Goal: Information Seeking & Learning: Learn about a topic

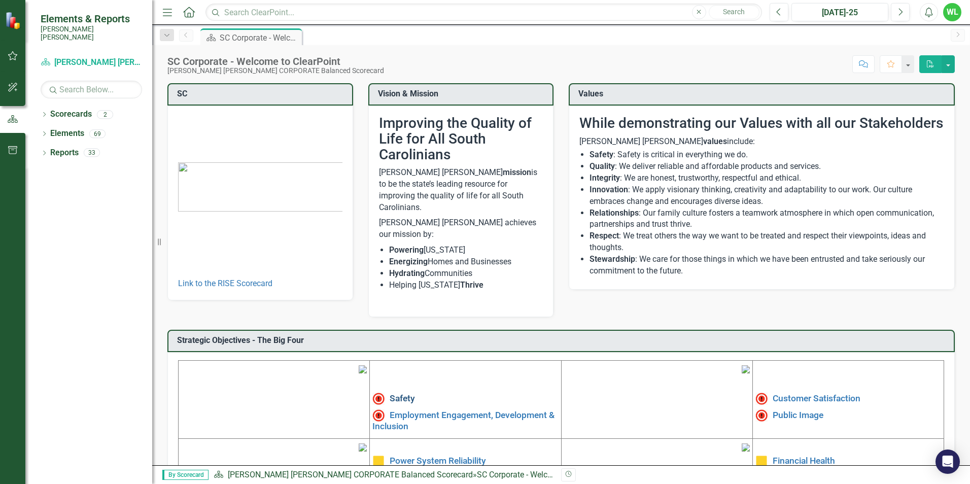
click at [394, 393] on link "Safety" at bounding box center [402, 398] width 25 height 10
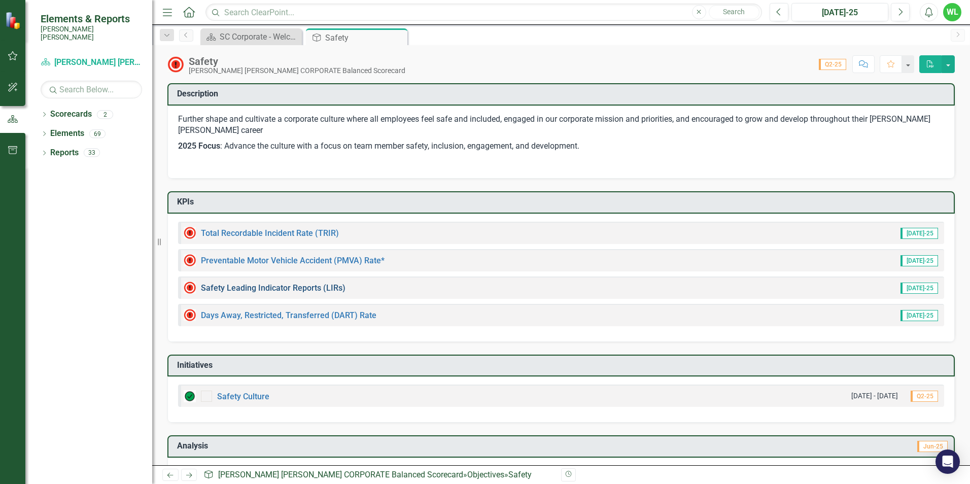
click at [317, 286] on link "Safety Leading Indicator Reports (LIRs)" at bounding box center [273, 288] width 145 height 10
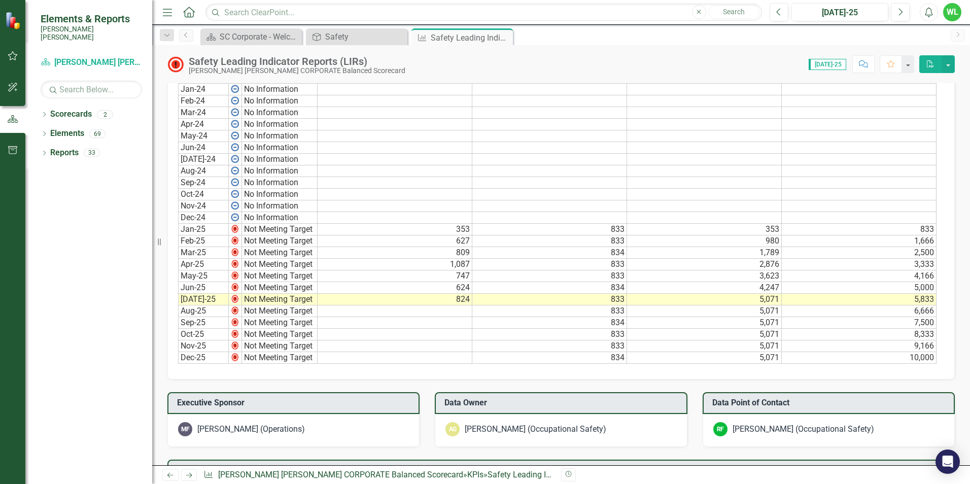
scroll to position [561, 0]
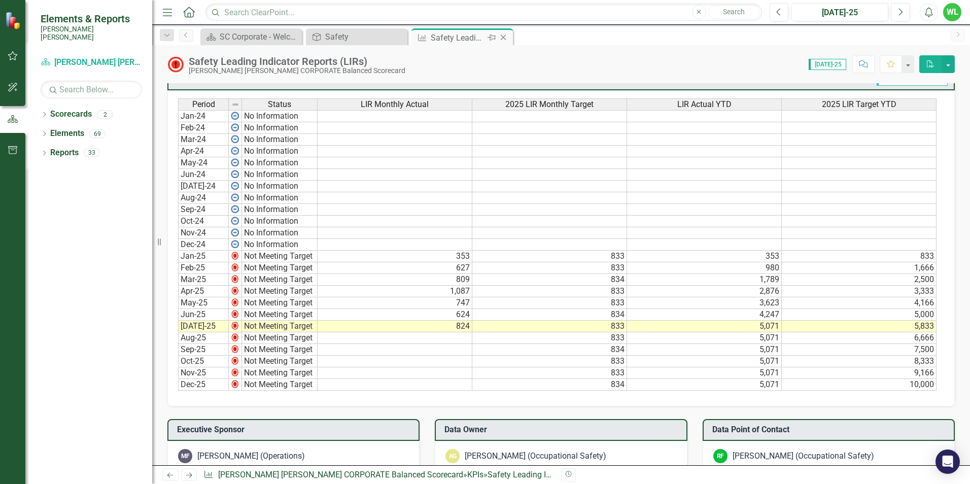
click at [506, 37] on icon "Close" at bounding box center [503, 37] width 10 height 8
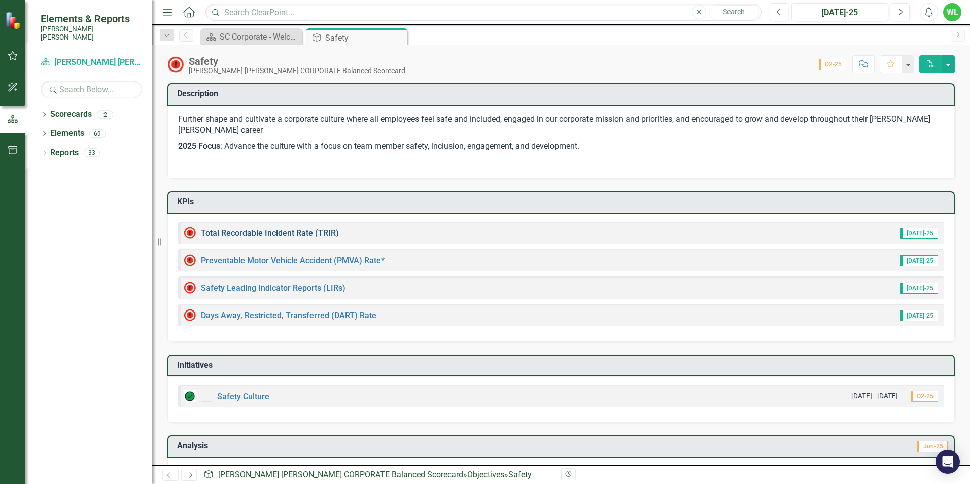
click at [303, 236] on link "Total Recordable Incident Rate (TRIR)" at bounding box center [270, 233] width 138 height 10
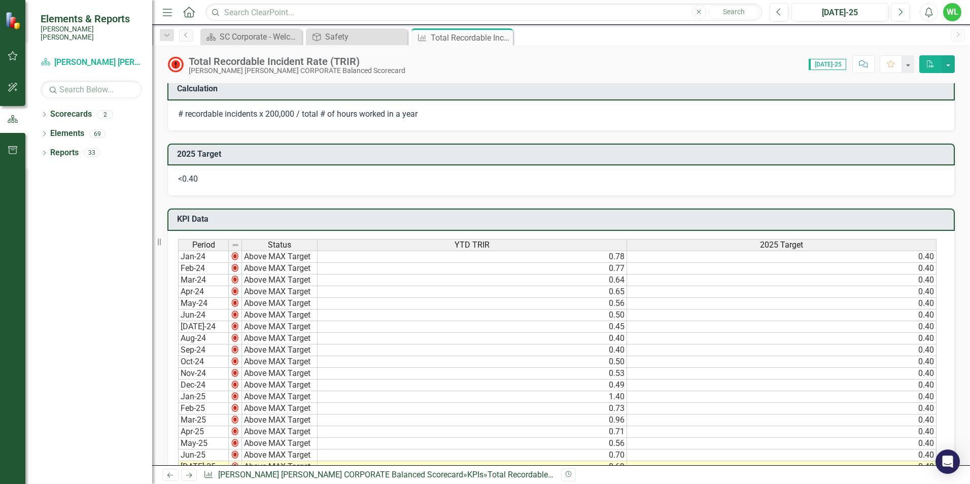
scroll to position [254, 0]
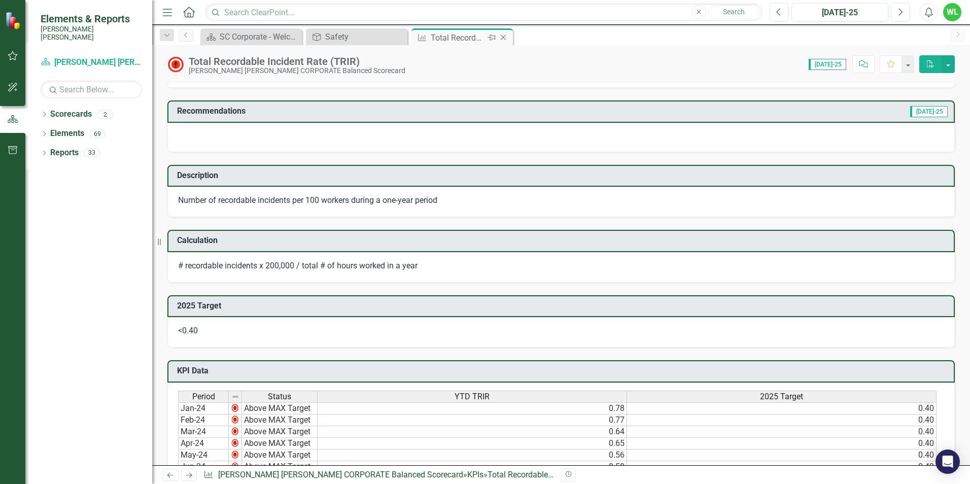
click at [505, 39] on icon at bounding box center [504, 38] width 6 height 6
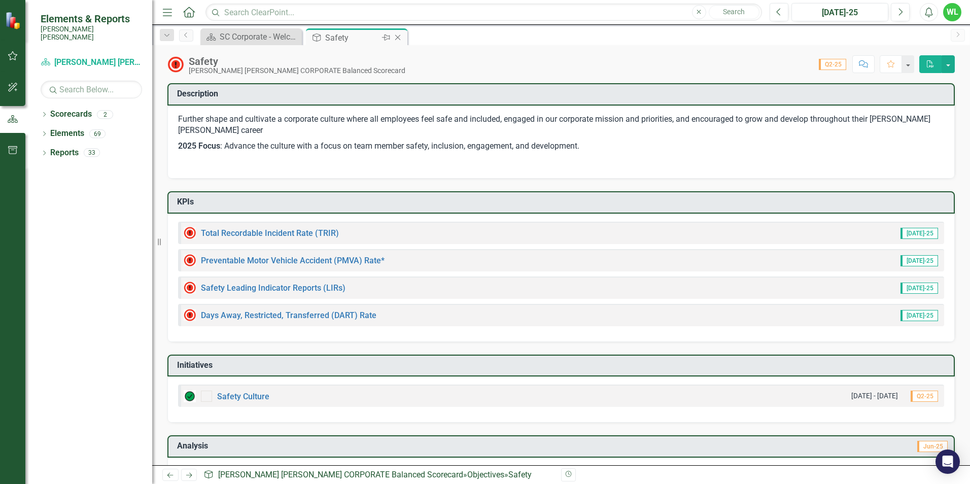
click at [399, 38] on icon "Close" at bounding box center [398, 37] width 10 height 8
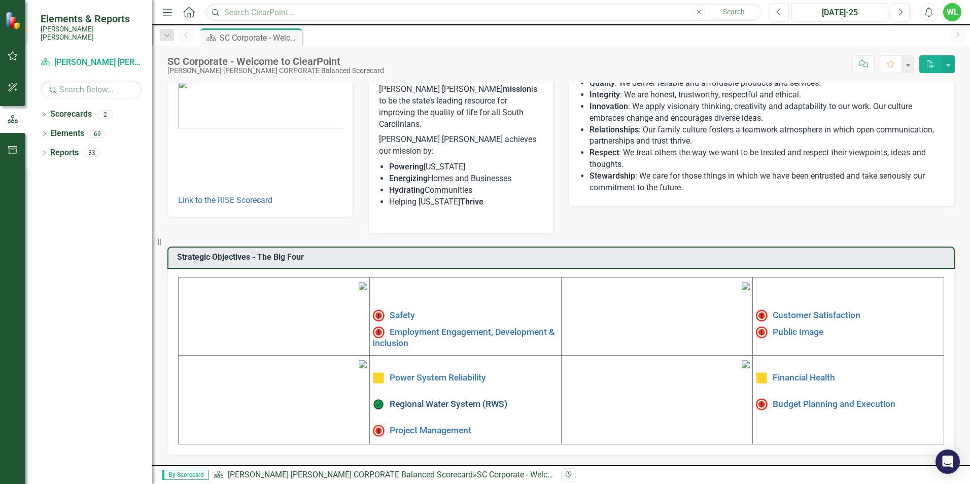
scroll to position [153, 0]
click at [407, 326] on link "Employment Engagement, Development & Inclusion" at bounding box center [463, 336] width 182 height 21
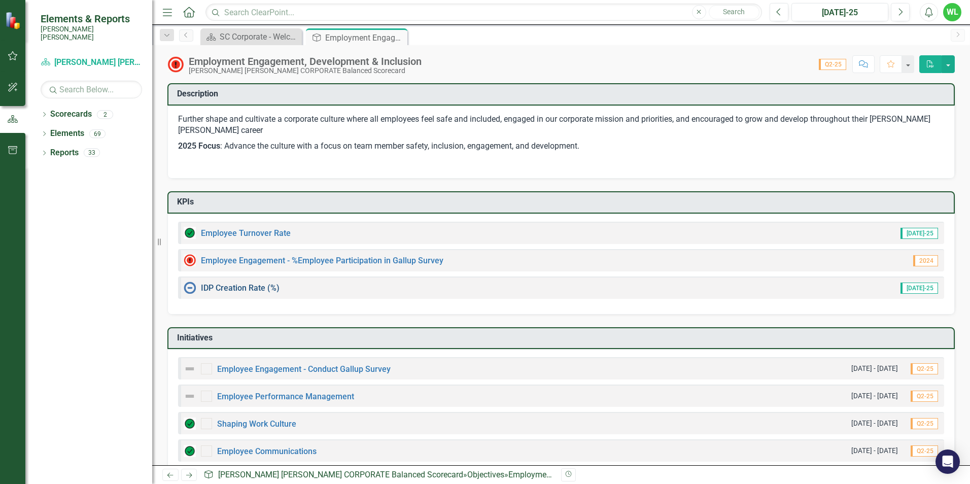
click at [258, 288] on link "IDP Creation Rate (%)" at bounding box center [240, 288] width 79 height 10
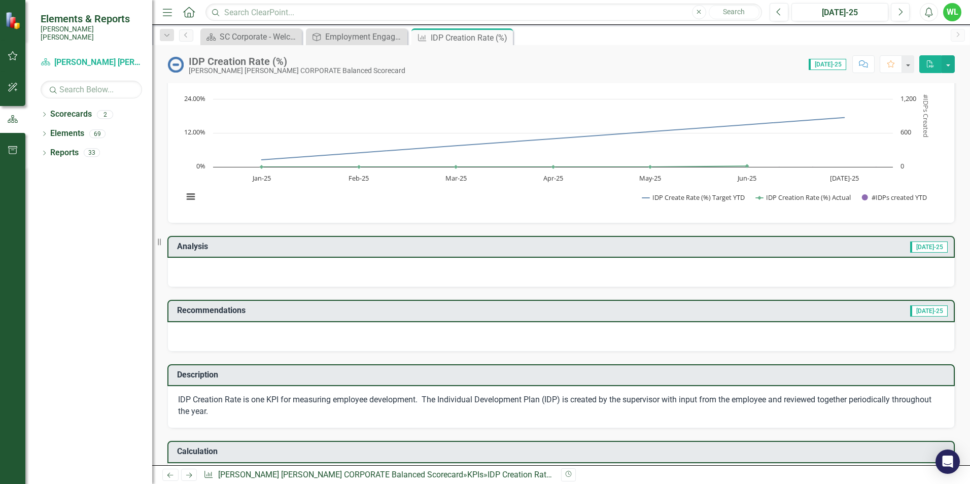
scroll to position [51, 0]
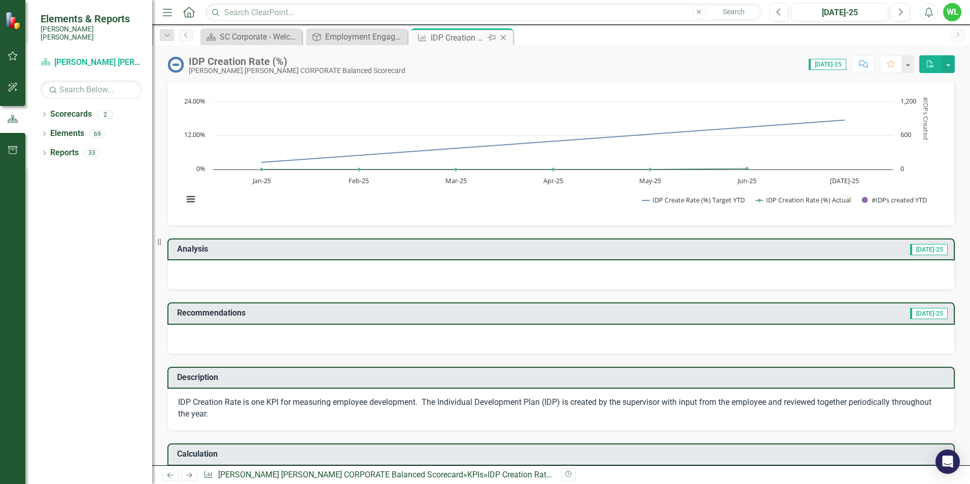
click at [507, 35] on icon "Close" at bounding box center [503, 37] width 10 height 8
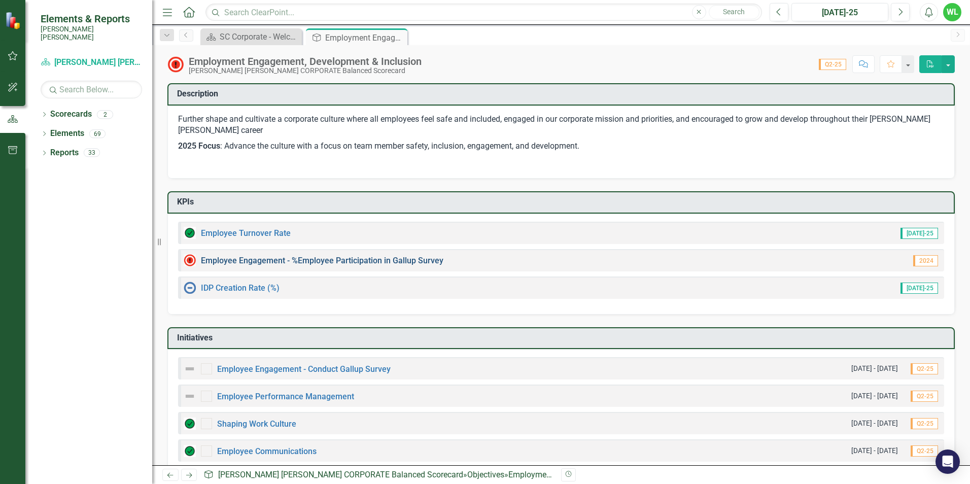
click at [323, 257] on link "Employee Engagement - %Employee Participation in Gallup Survey​" at bounding box center [322, 261] width 243 height 10
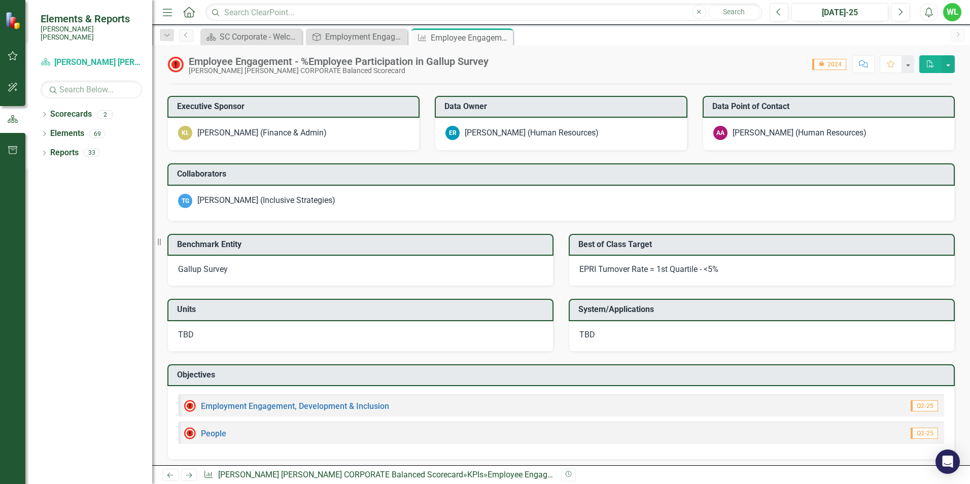
scroll to position [682, 0]
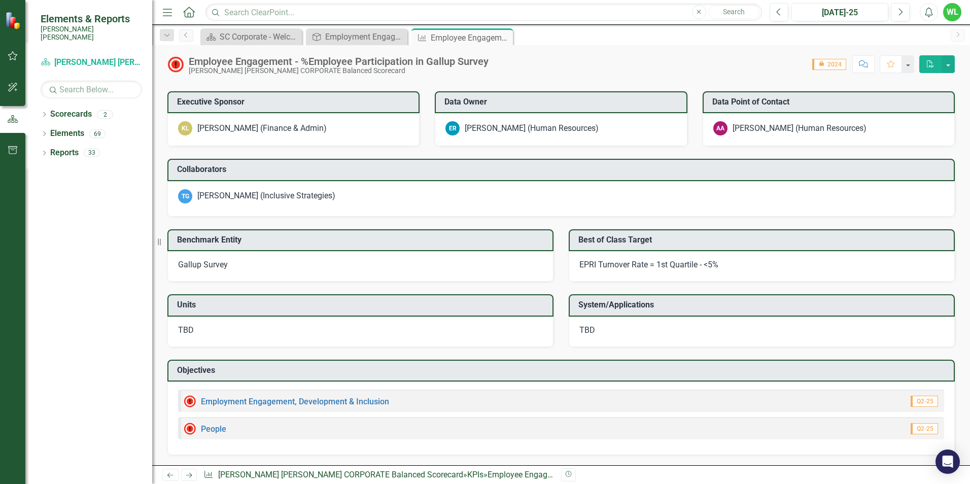
drag, startPoint x: 501, startPoint y: 37, endPoint x: 496, endPoint y: 38, distance: 5.3
click at [0, 0] on icon "Close" at bounding box center [0, 0] width 0 height 0
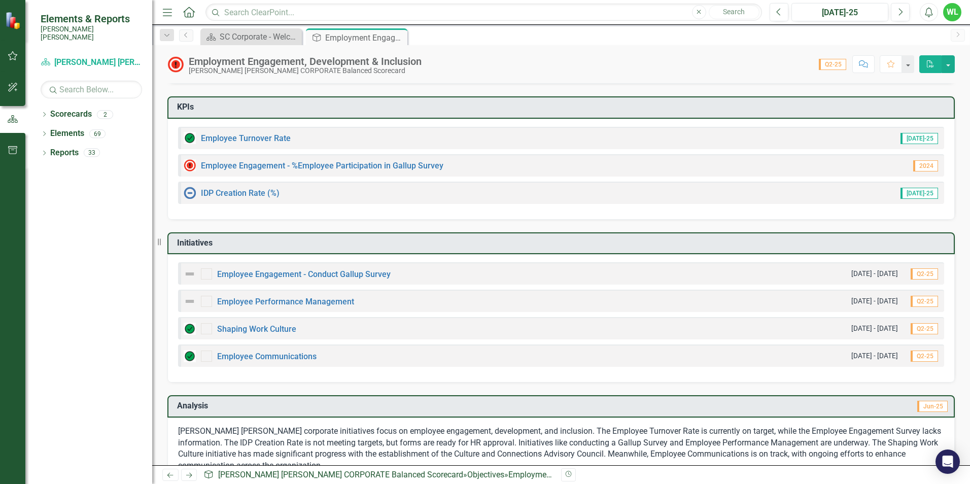
scroll to position [101, 0]
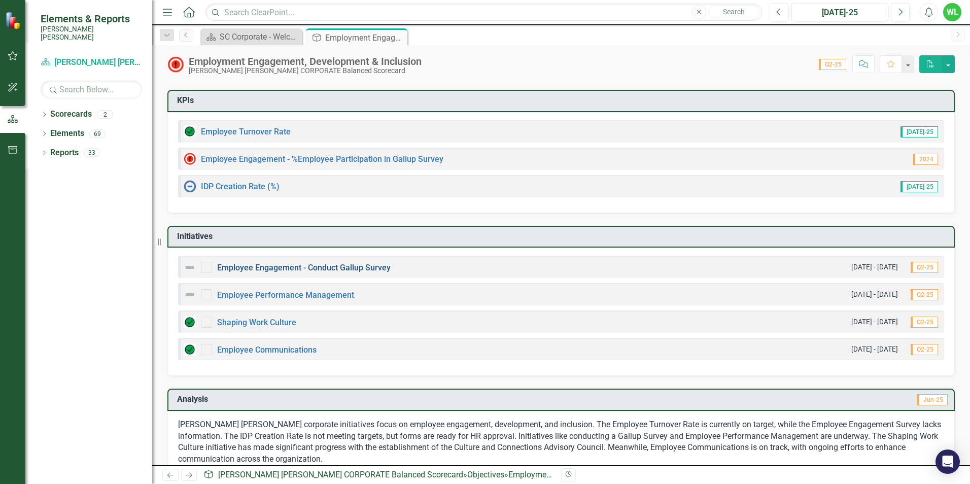
click at [315, 271] on link "Employee Engagement - Conduct Gallup Survey" at bounding box center [304, 268] width 174 height 10
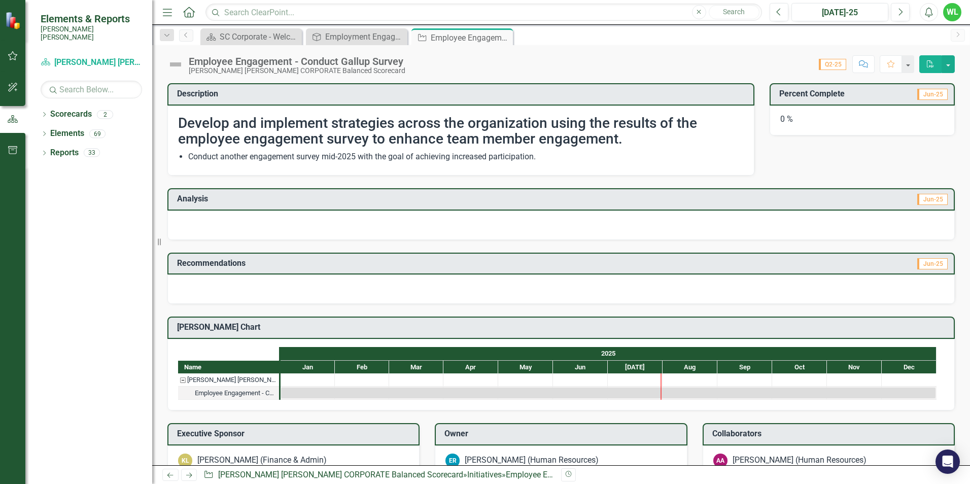
drag, startPoint x: 507, startPoint y: 39, endPoint x: 481, endPoint y: 40, distance: 26.4
click at [0, 0] on icon "Close" at bounding box center [0, 0] width 0 height 0
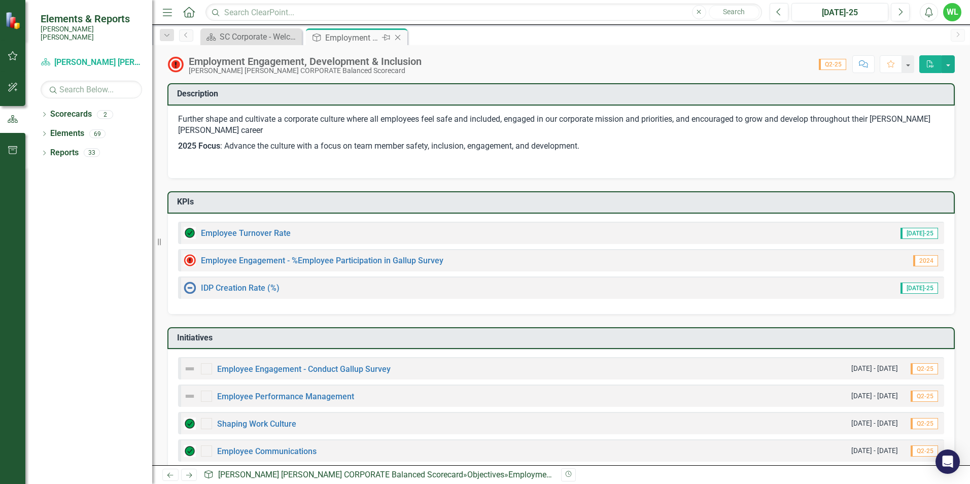
click at [399, 39] on icon at bounding box center [398, 38] width 6 height 6
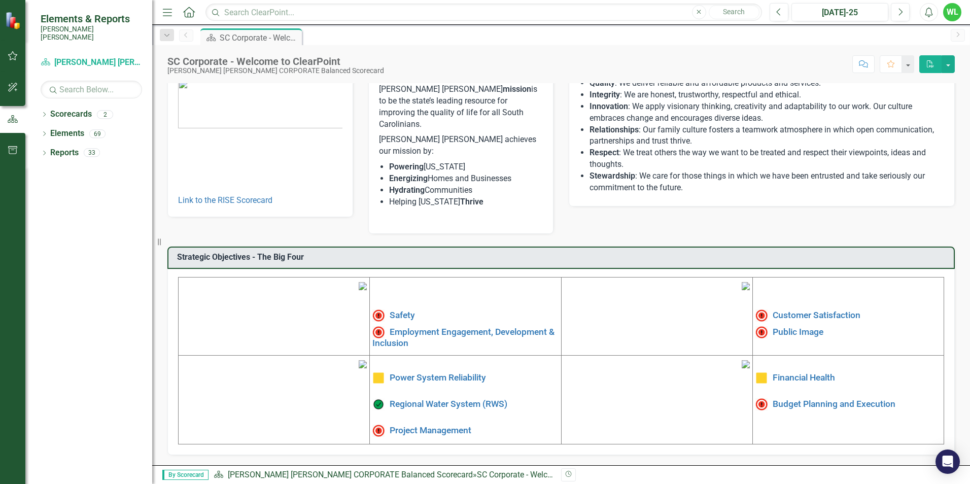
scroll to position [153, 0]
click at [793, 326] on link "Public Image" at bounding box center [798, 331] width 51 height 10
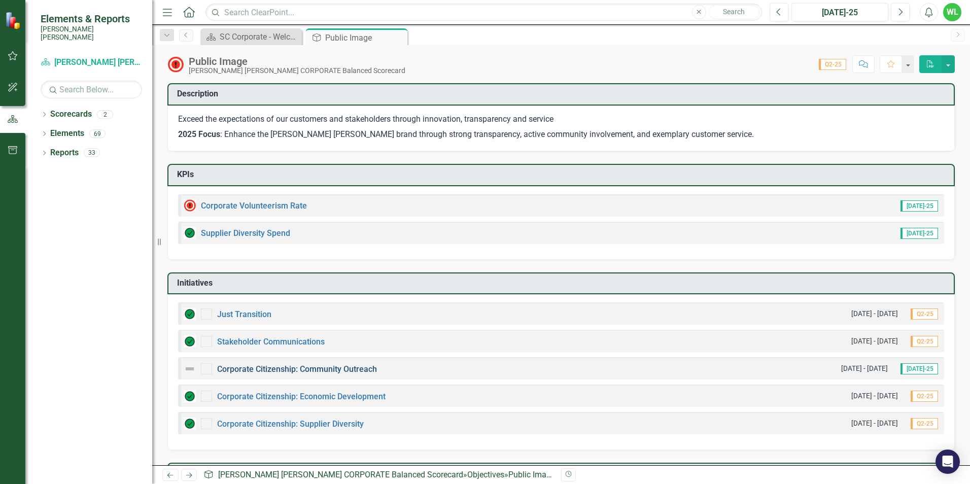
click at [354, 372] on link "Corporate Citizenship: Community Outreach" at bounding box center [297, 369] width 160 height 10
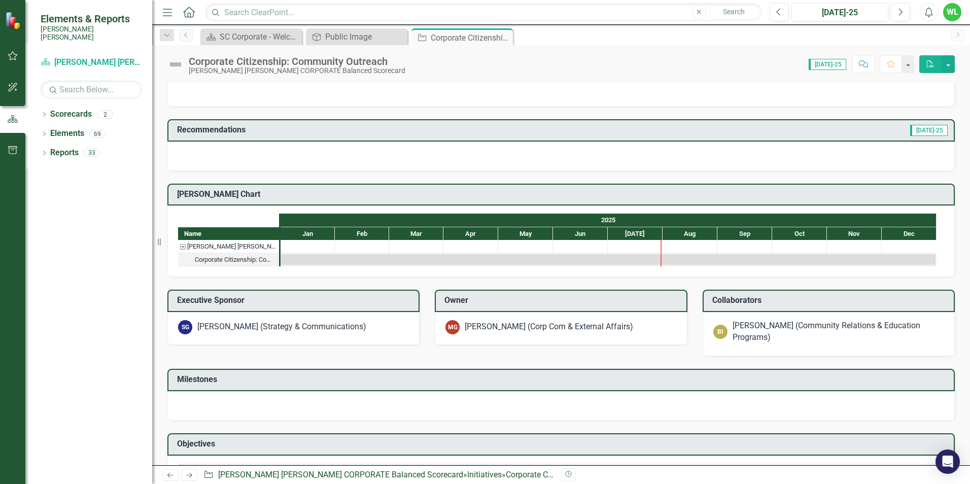
scroll to position [192, 0]
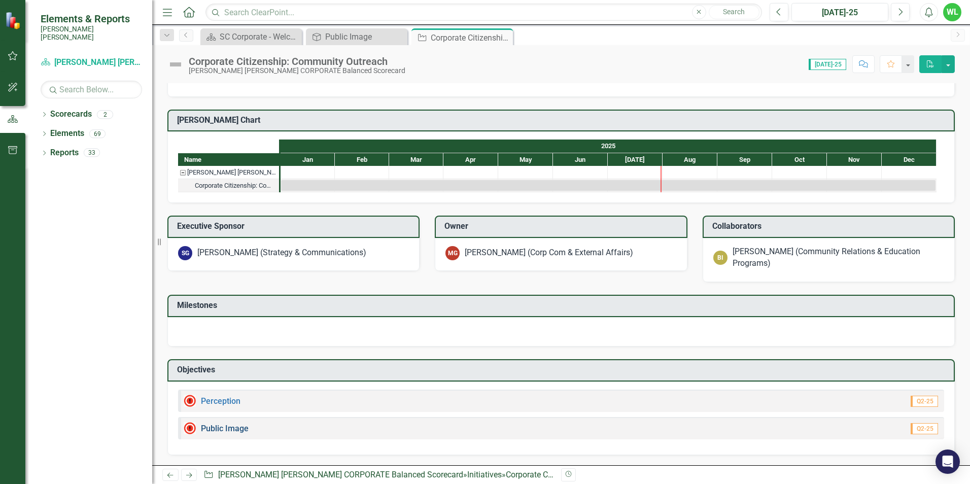
click at [235, 429] on link "Public Image" at bounding box center [225, 429] width 48 height 10
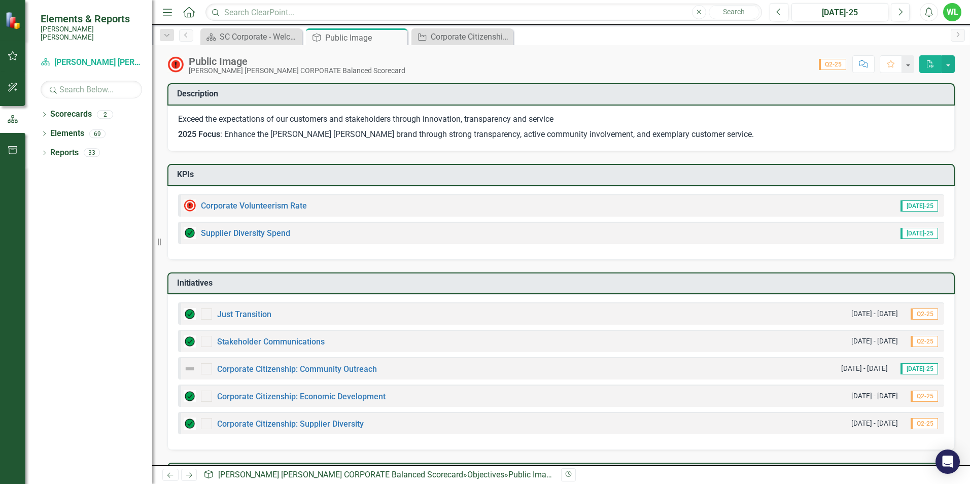
click at [290, 200] on div "Corporate Volunteerism Rate" at bounding box center [245, 205] width 123 height 12
click at [285, 204] on link "Corporate Volunteerism Rate" at bounding box center [254, 206] width 106 height 10
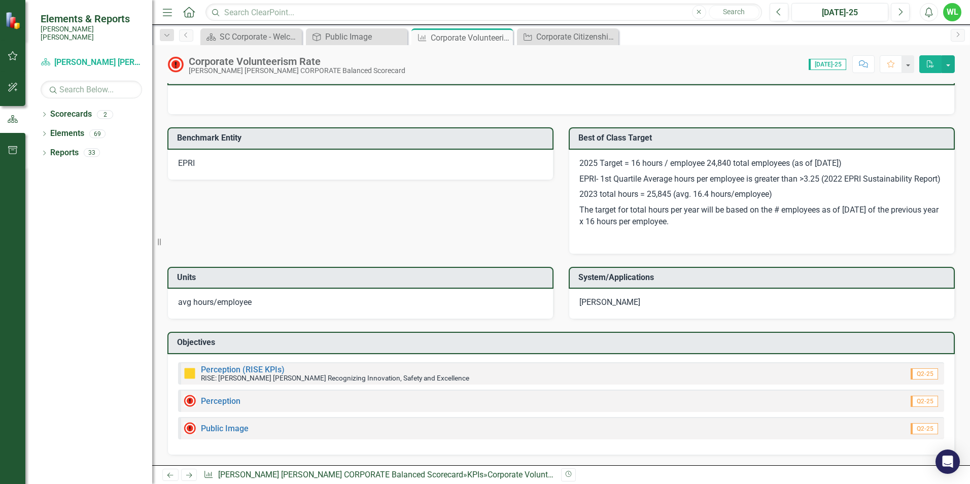
scroll to position [1098, 0]
click at [229, 402] on link "Perception" at bounding box center [221, 401] width 40 height 10
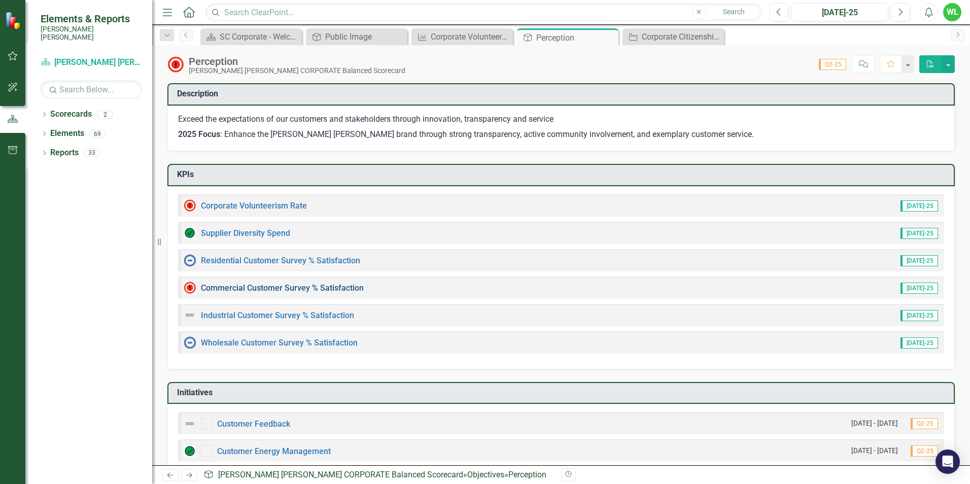
click at [299, 287] on link "Commercial Customer Survey % Satisfaction​" at bounding box center [282, 288] width 163 height 10
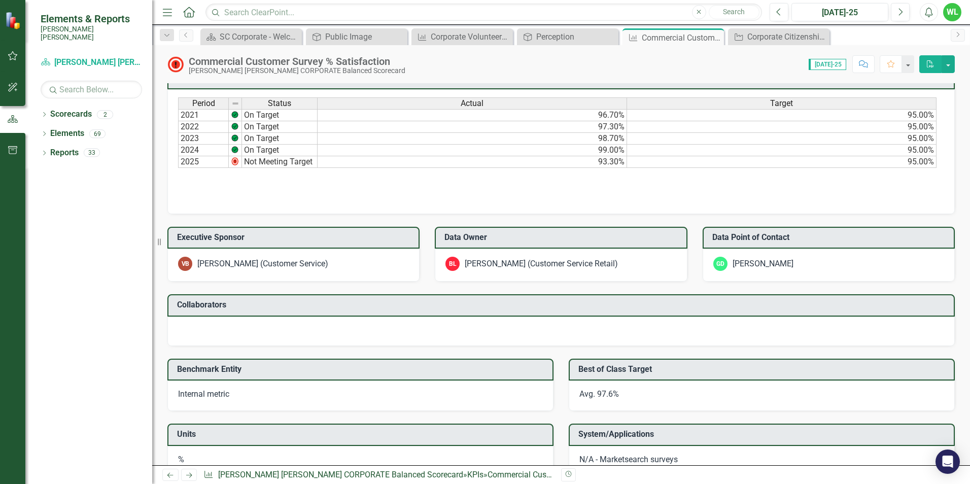
scroll to position [840, 0]
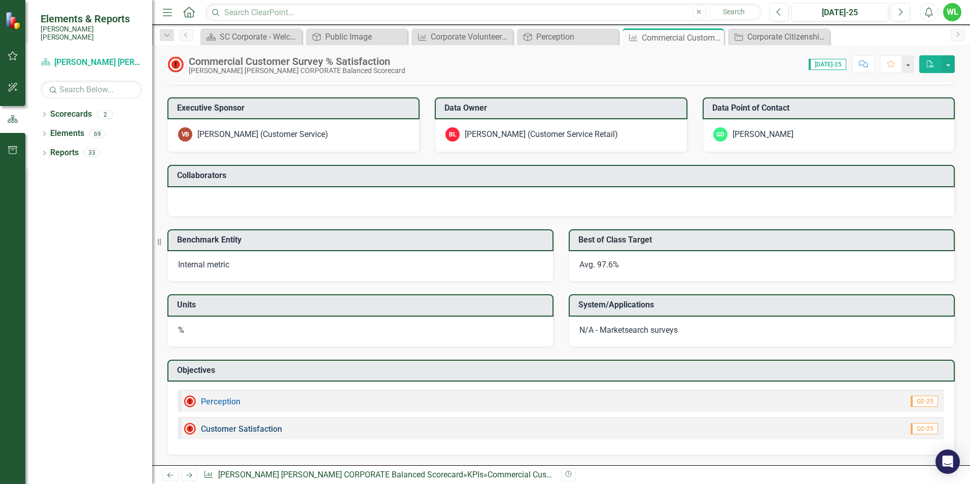
click at [231, 431] on link "Customer Satisfaction" at bounding box center [241, 429] width 81 height 10
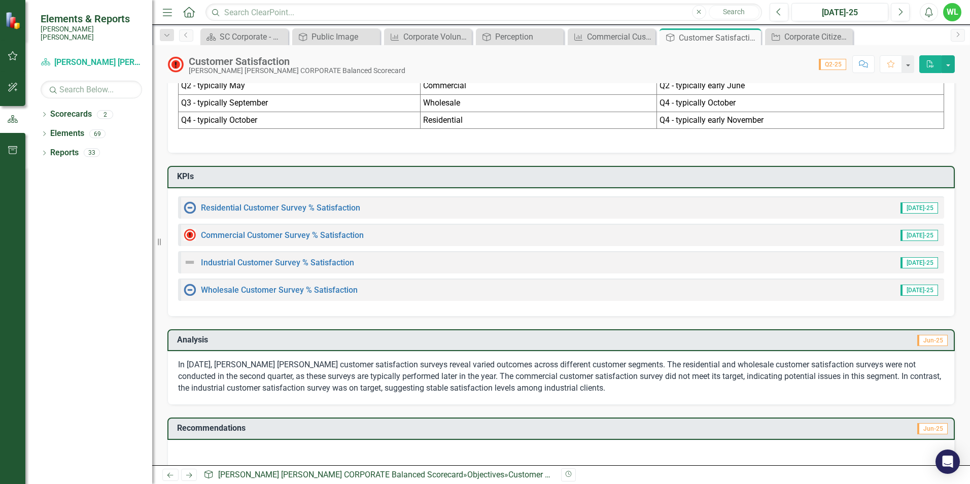
scroll to position [355, 0]
